Goal: Task Accomplishment & Management: Complete application form

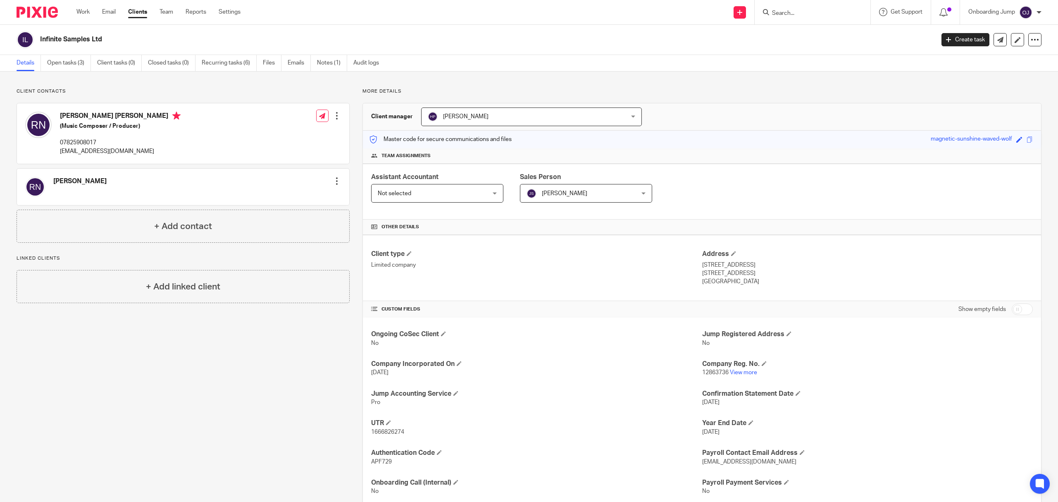
click at [786, 12] on input "Search" at bounding box center [808, 13] width 74 height 7
click at [798, 17] on input "Search" at bounding box center [808, 13] width 74 height 7
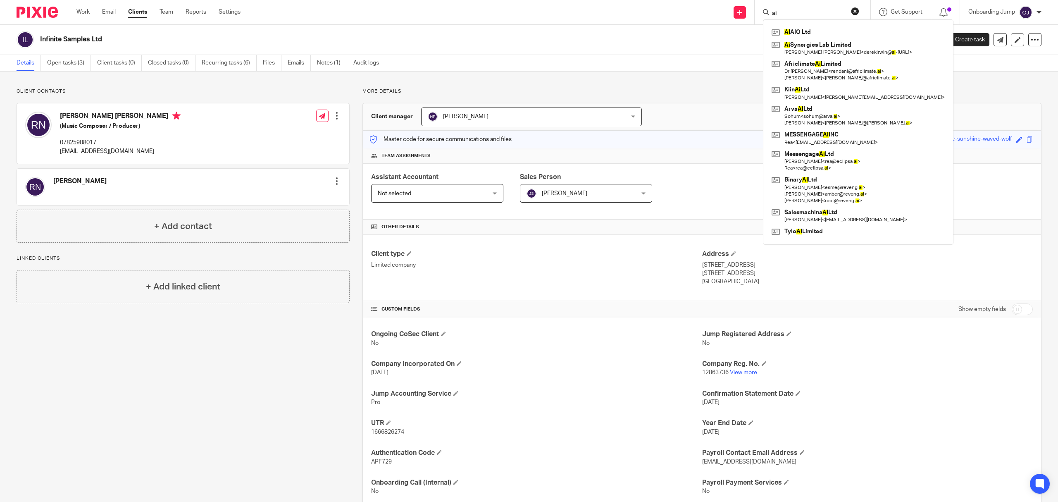
type input "a"
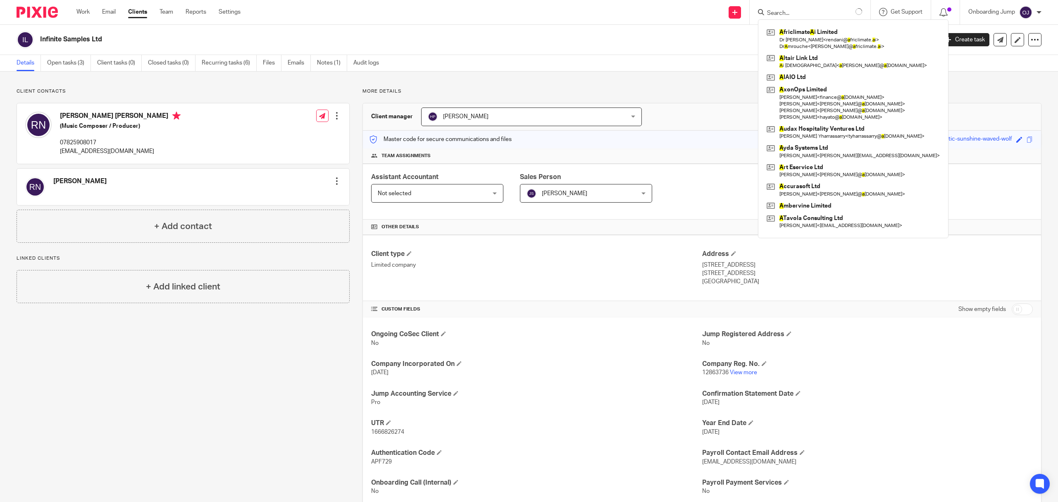
drag, startPoint x: 766, startPoint y: 12, endPoint x: 747, endPoint y: 11, distance: 18.6
click at [747, 11] on div "Send new email Create task Add client A friclimate A i Limited Dr Mbuvha < rend…" at bounding box center [655, 12] width 805 height 24
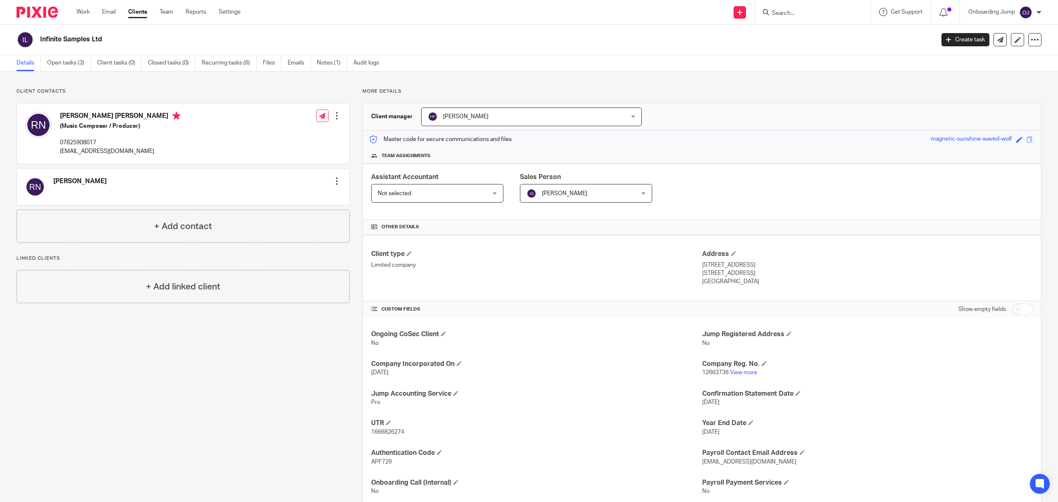
click at [804, 13] on input "Search" at bounding box center [808, 13] width 74 height 7
type input "elfac"
click at [141, 9] on link "Clients" at bounding box center [137, 12] width 19 height 8
click at [737, 13] on icon at bounding box center [739, 12] width 5 height 5
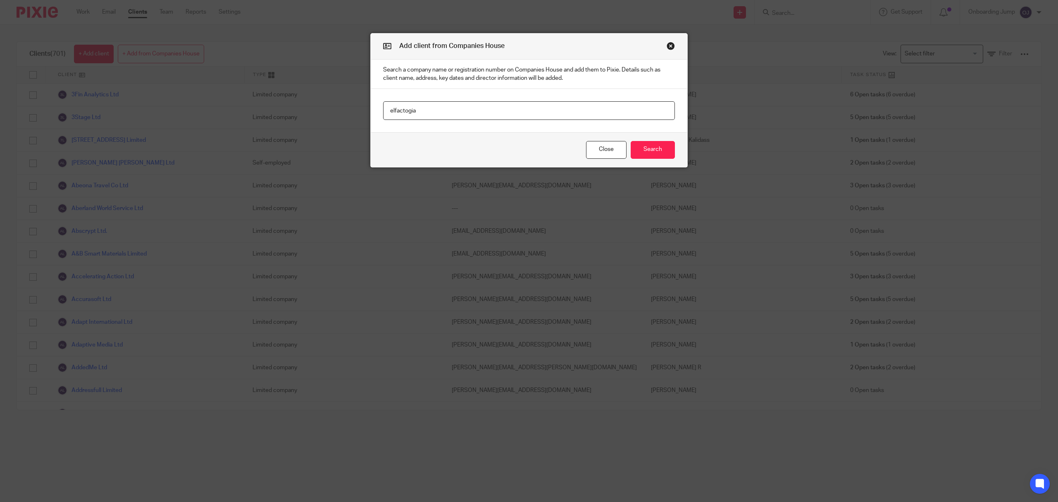
type input "elfactogia"
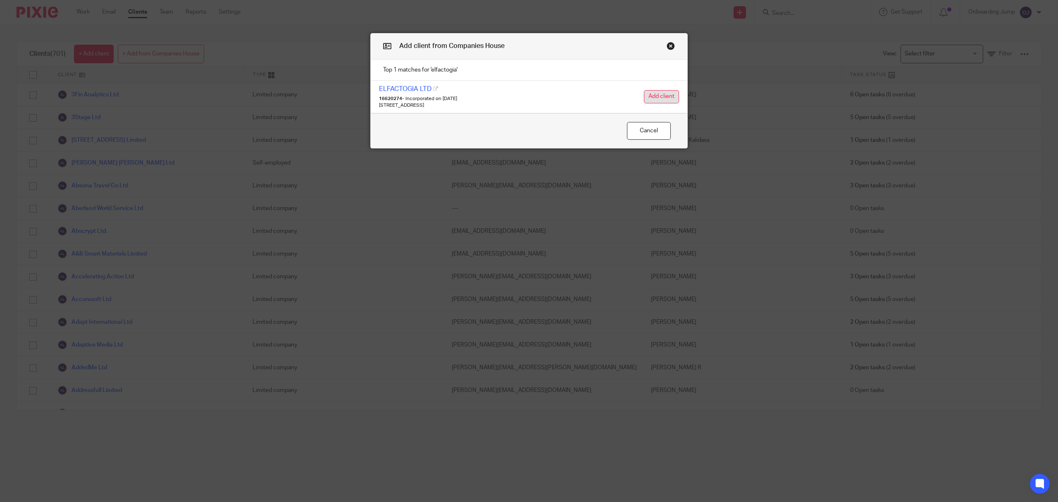
click at [657, 95] on button "Add client" at bounding box center [661, 96] width 35 height 13
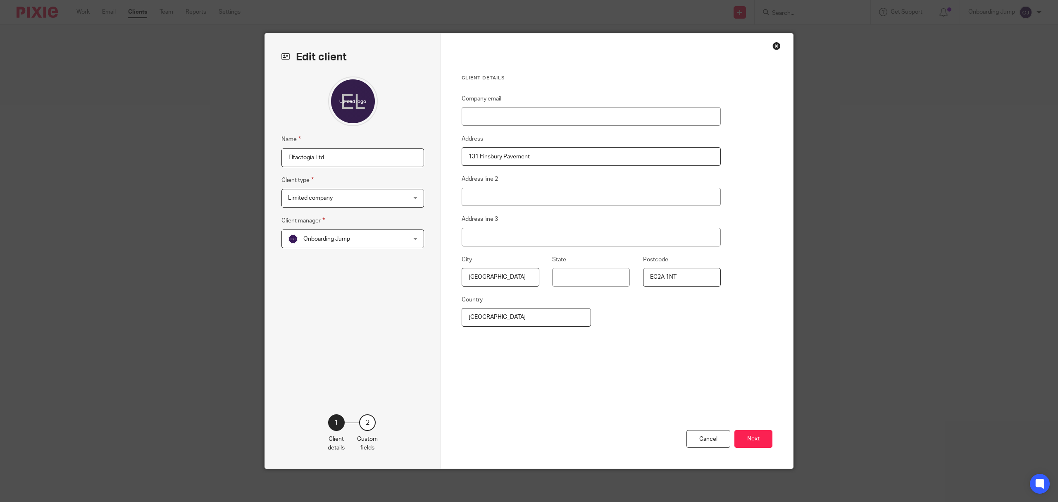
click at [381, 236] on span "Onboarding Jump" at bounding box center [342, 238] width 108 height 17
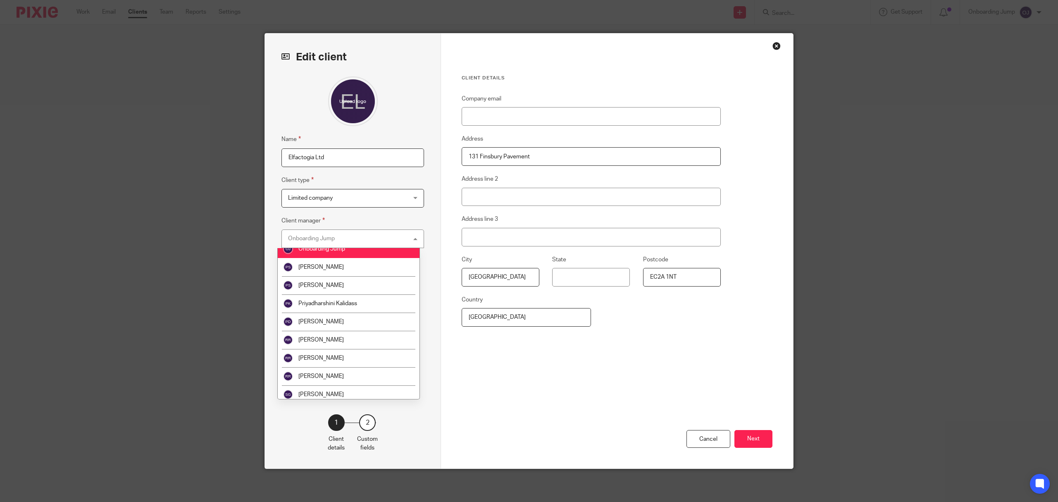
scroll to position [1008, 0]
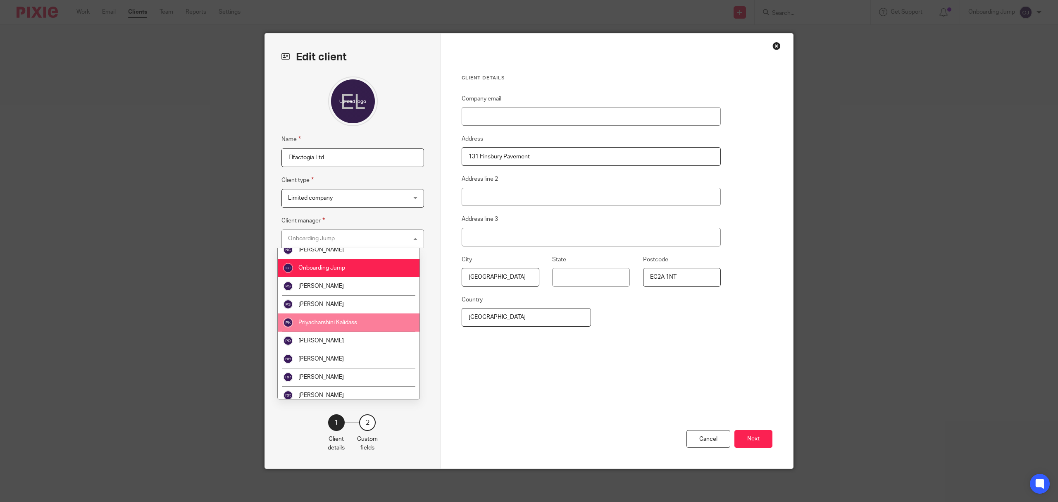
click at [338, 317] on li "Priyadharshini Kalidass" at bounding box center [348, 322] width 141 height 18
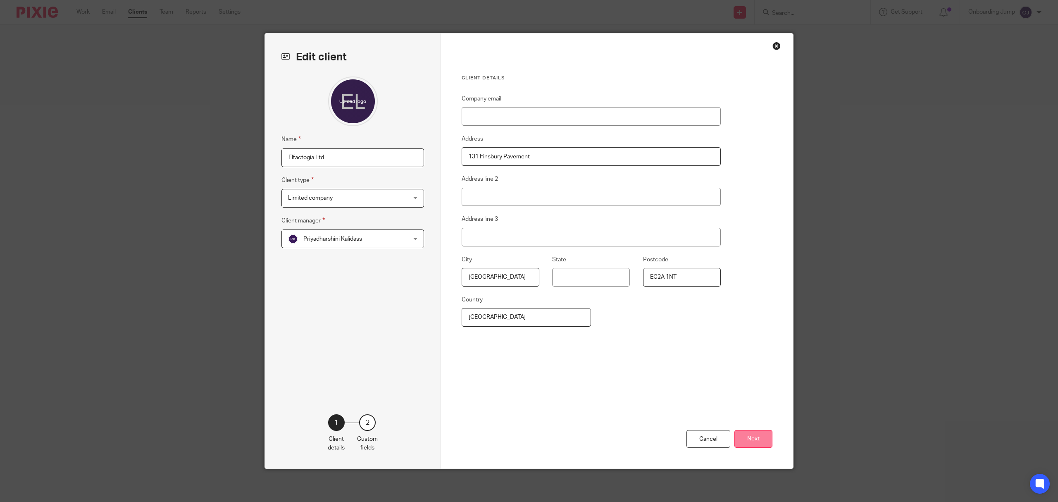
click at [761, 443] on button "Next" at bounding box center [753, 439] width 38 height 18
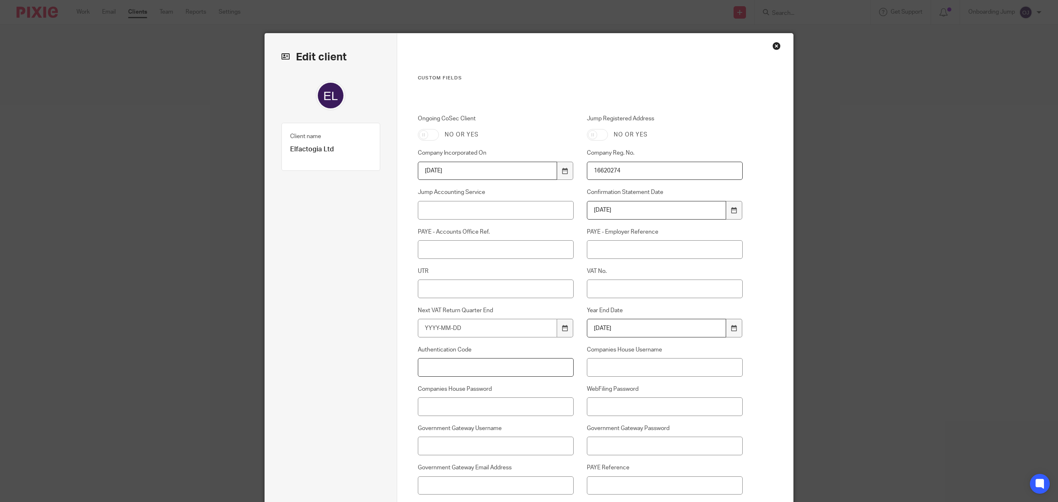
click at [490, 364] on input "Authentication Code" at bounding box center [496, 367] width 156 height 19
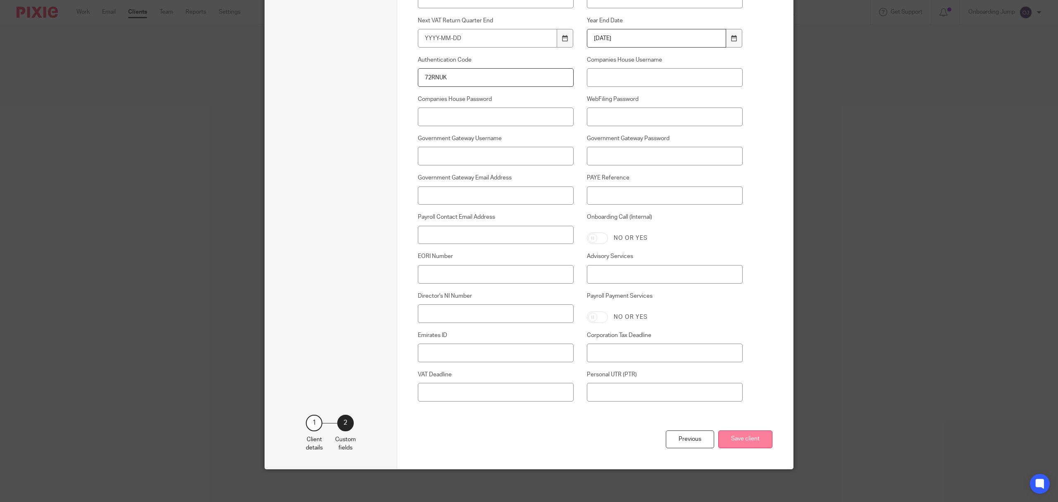
type input "72RNUK"
click at [726, 434] on button "Save client" at bounding box center [745, 439] width 54 height 18
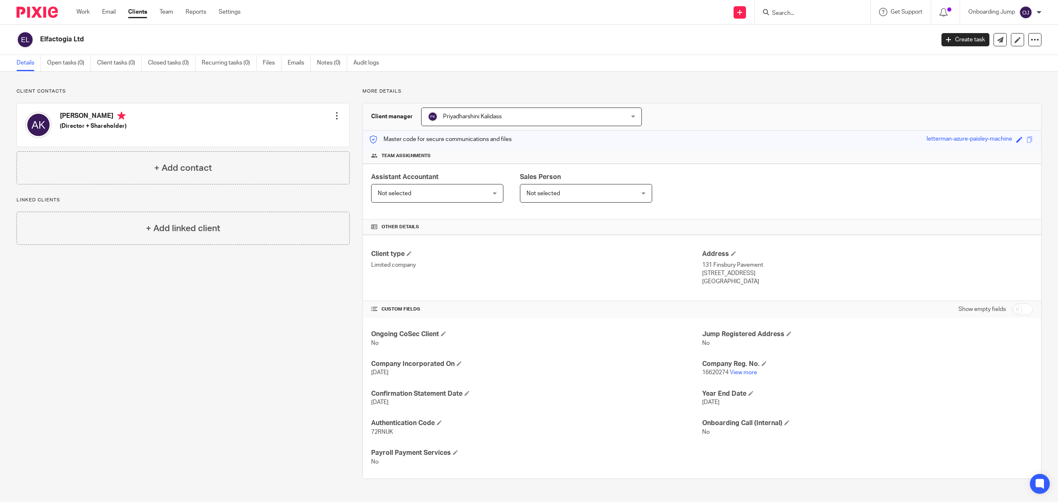
click at [796, 11] on input "Search" at bounding box center [808, 13] width 74 height 7
click at [785, 10] on input "Search" at bounding box center [808, 13] width 74 height 7
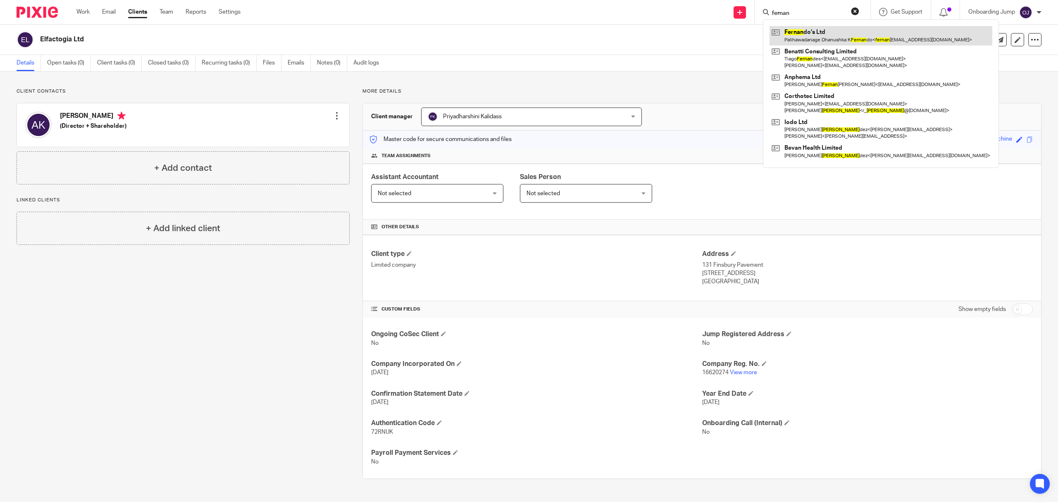
type input "fernan"
click at [819, 43] on link at bounding box center [881, 35] width 223 height 19
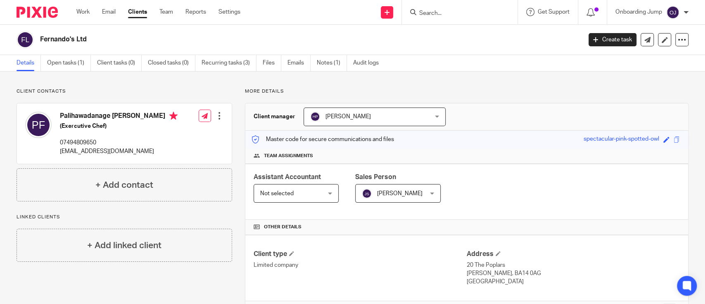
drag, startPoint x: 96, startPoint y: 36, endPoint x: 42, endPoint y: 33, distance: 54.2
click at [42, 33] on div "Fernando's Ltd" at bounding box center [297, 39] width 560 height 17
copy h2 "Fernando's Ltd"
drag, startPoint x: 161, startPoint y: 157, endPoint x: 59, endPoint y: 162, distance: 102.6
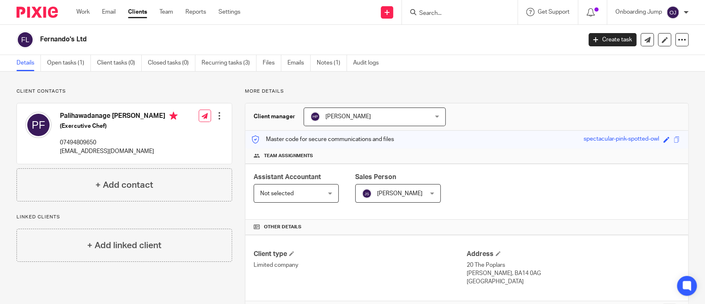
click at [59, 160] on div "Palihawadanage Dhanushka K Fernando (Exercutive Chef) 07494809650 fernandosfood…" at bounding box center [101, 133] width 153 height 52
copy p "fernandosfoodcatering@gmail.com"
